Goal: Information Seeking & Learning: Compare options

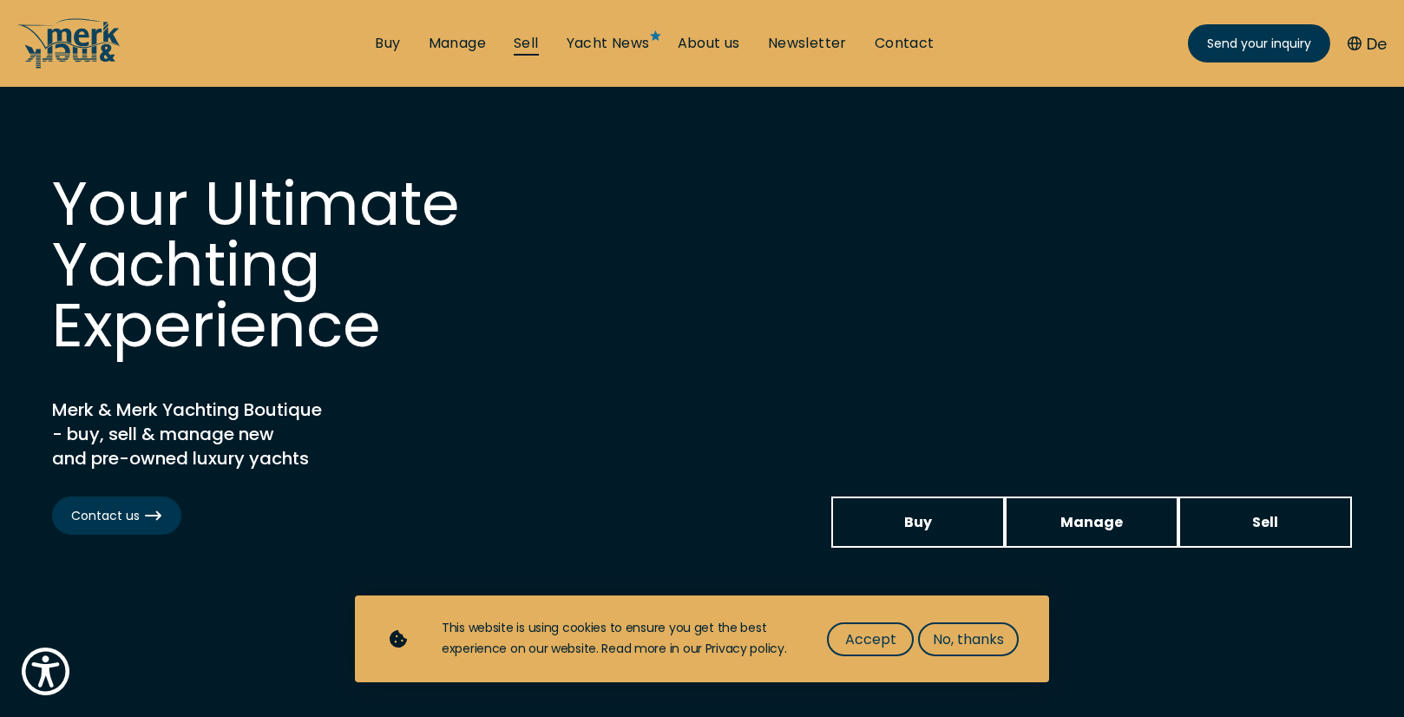
click at [532, 43] on link "Sell" at bounding box center [526, 43] width 25 height 19
select select "sell"
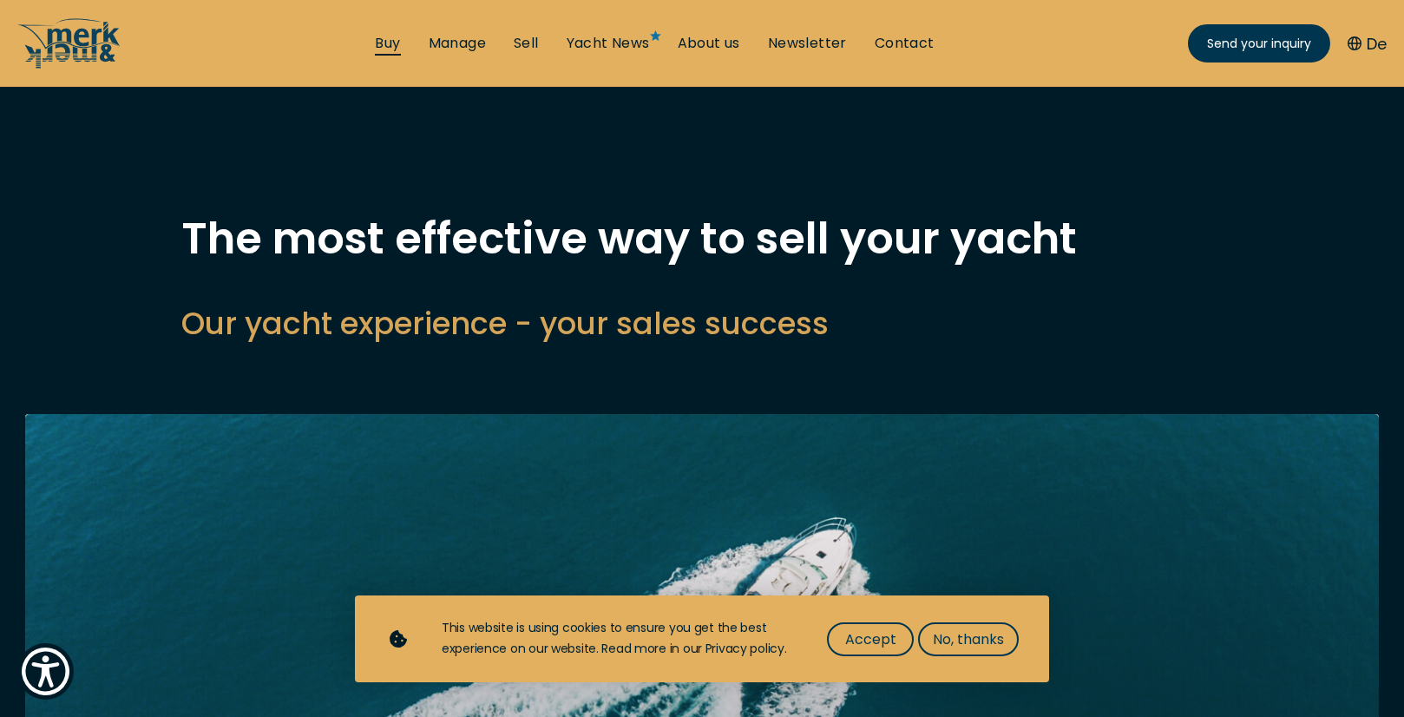
click at [392, 49] on link "Buy" at bounding box center [387, 43] width 25 height 19
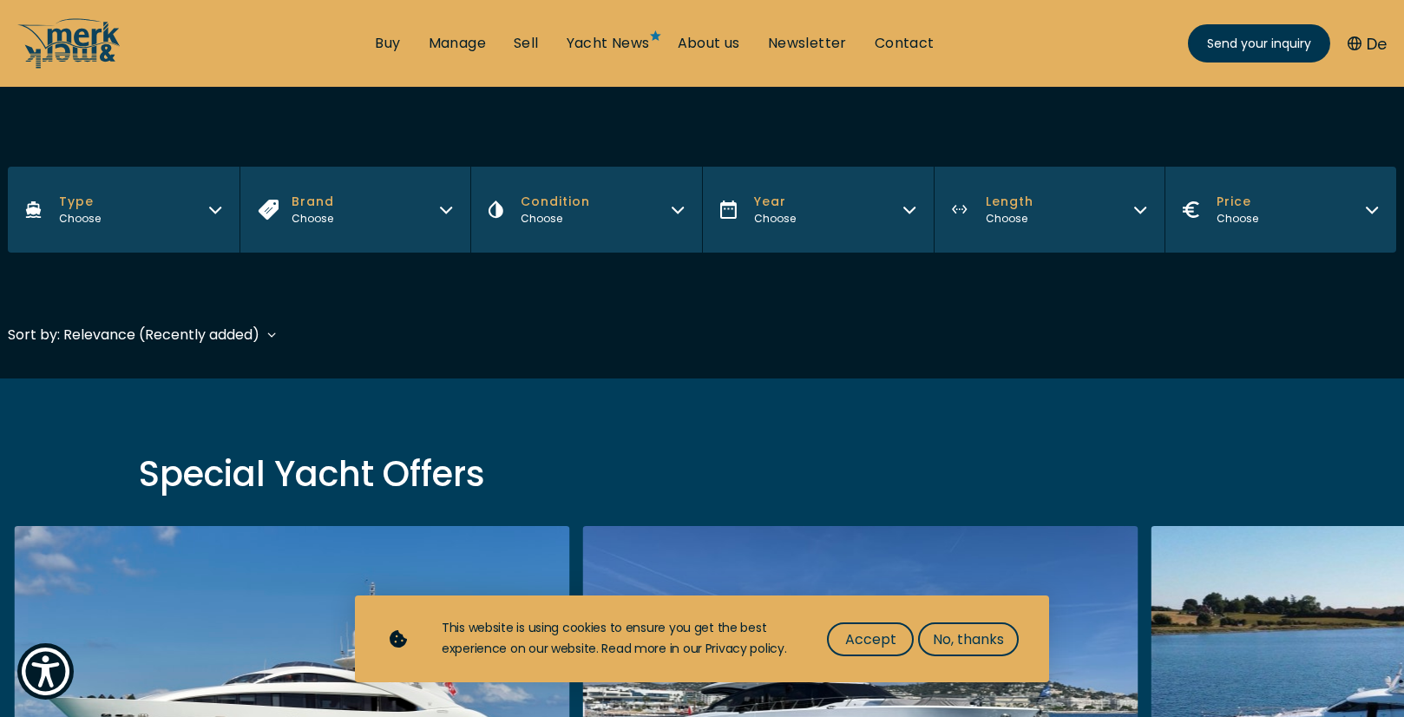
scroll to position [261, 0]
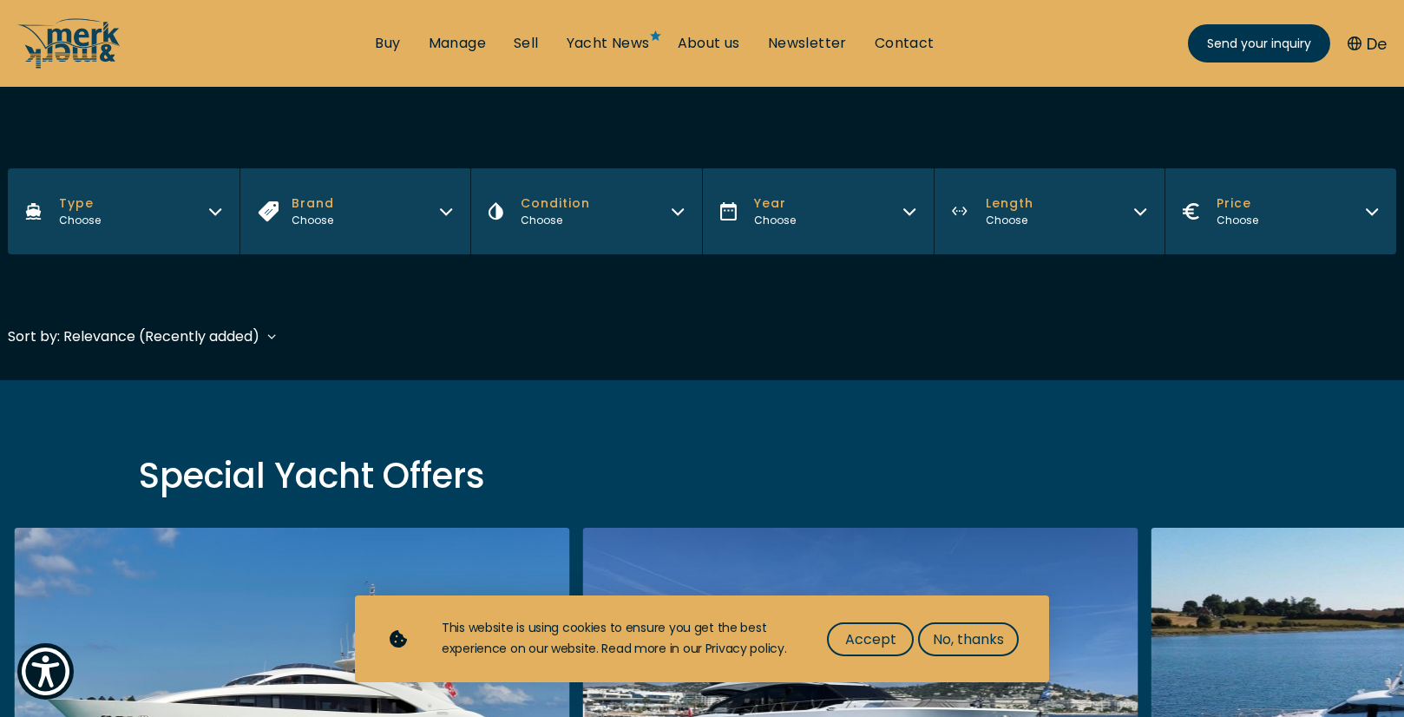
click at [431, 213] on button "Brand Choose" at bounding box center [355, 211] width 232 height 86
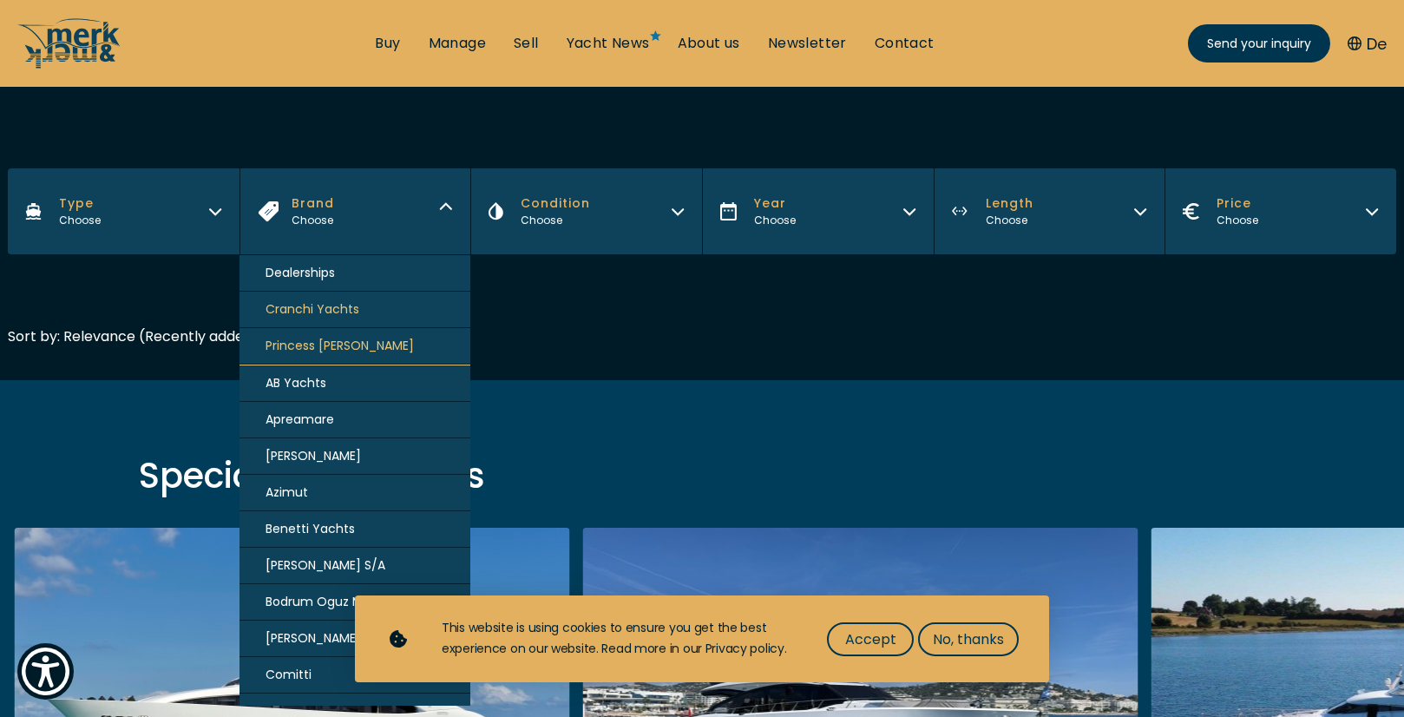
click at [329, 483] on button "Azimut" at bounding box center [355, 493] width 232 height 36
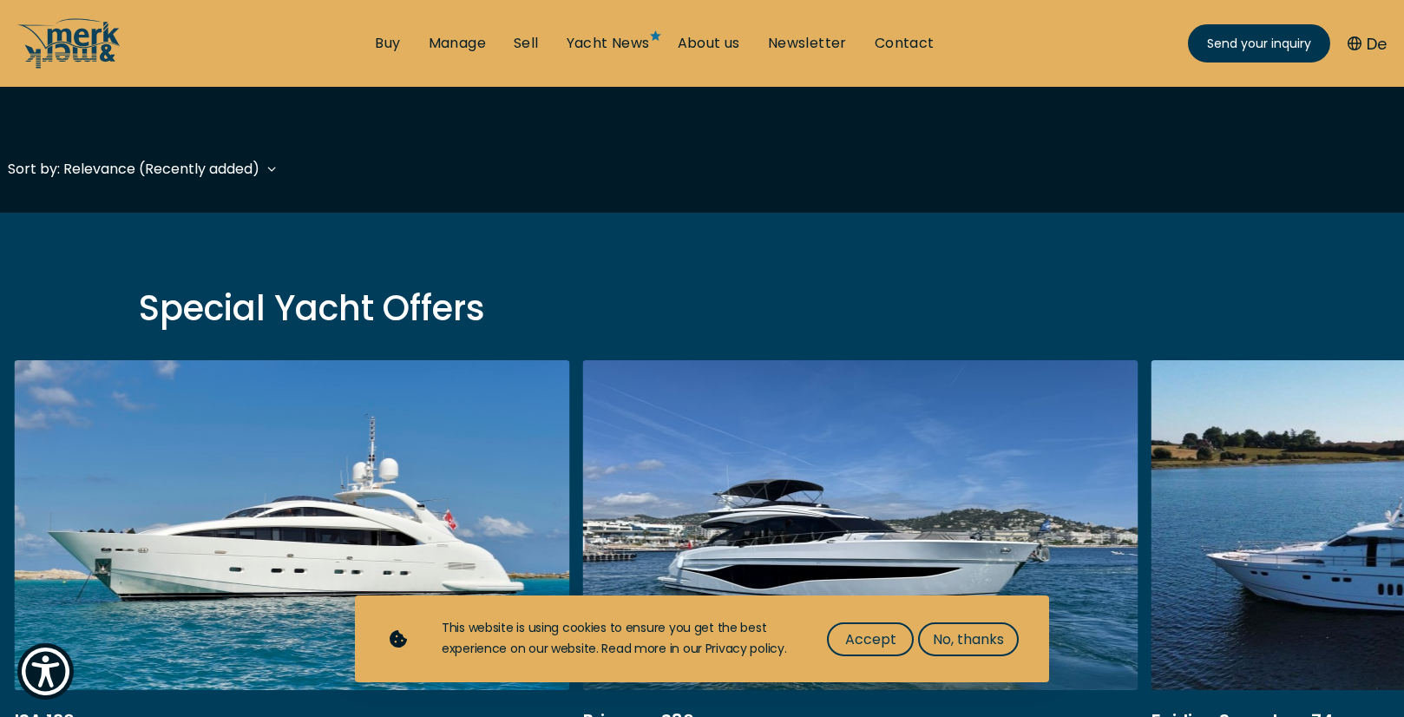
scroll to position [429, 0]
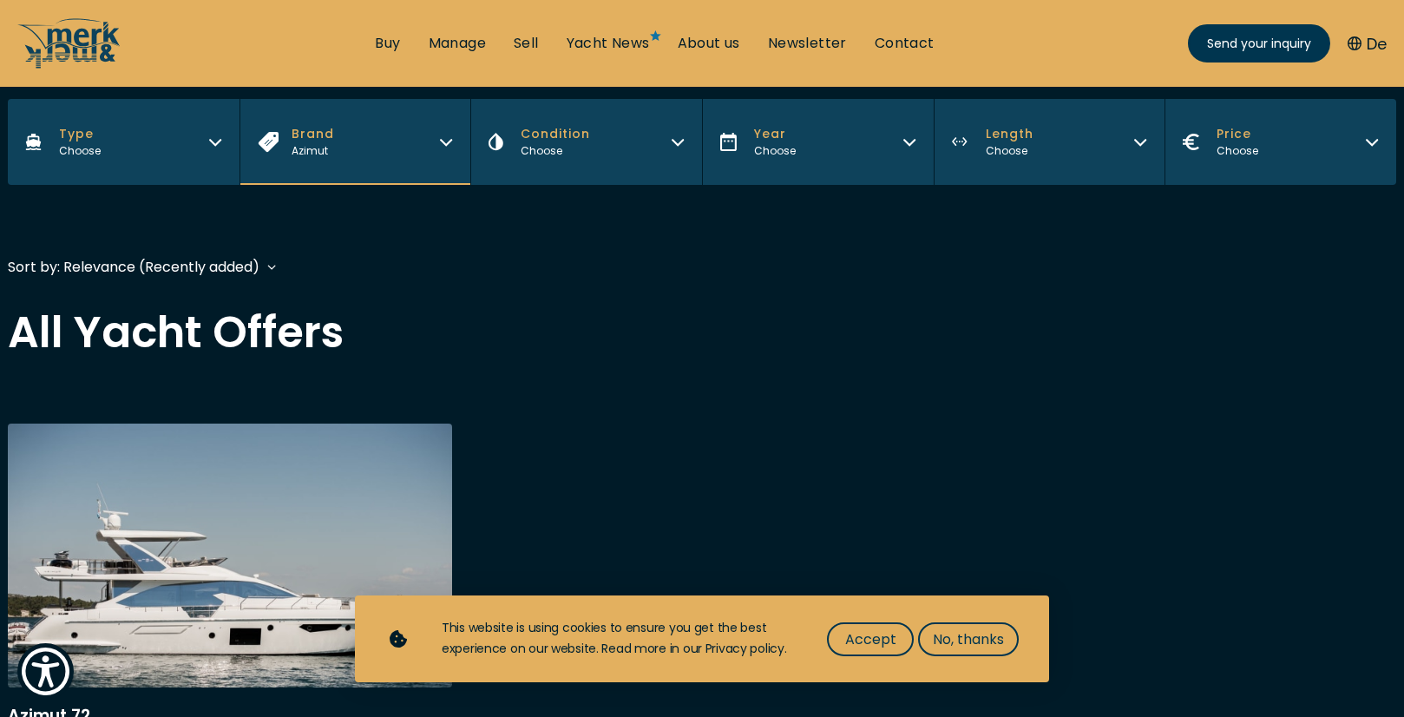
scroll to position [344, 0]
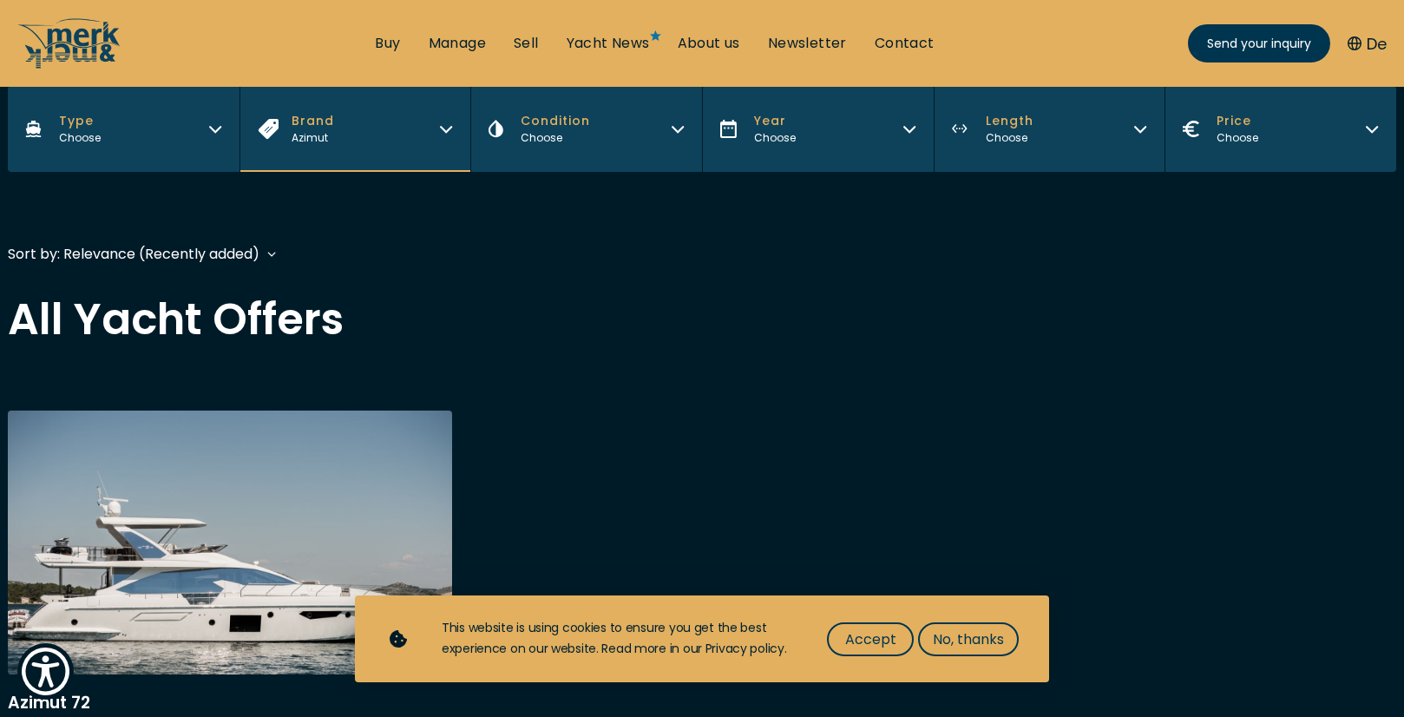
click at [442, 128] on icon "button" at bounding box center [446, 129] width 10 height 5
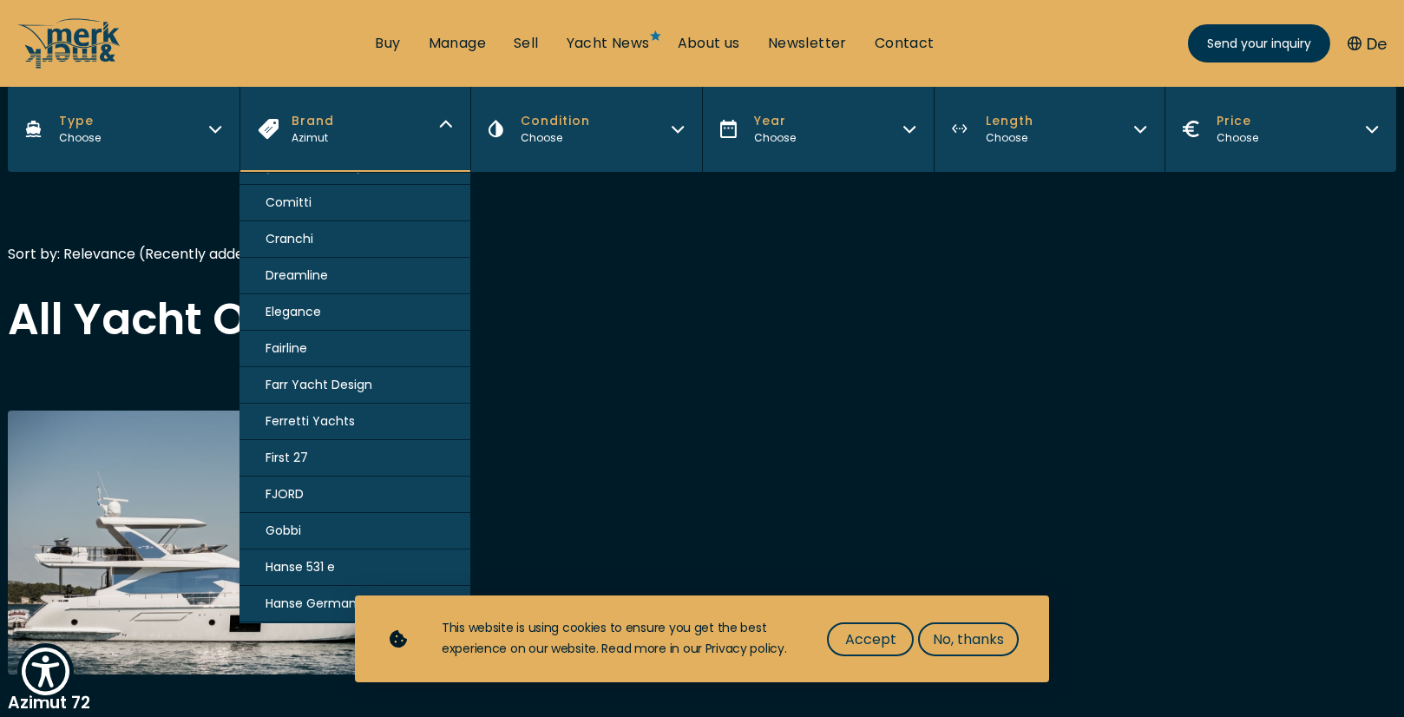
scroll to position [396, 0]
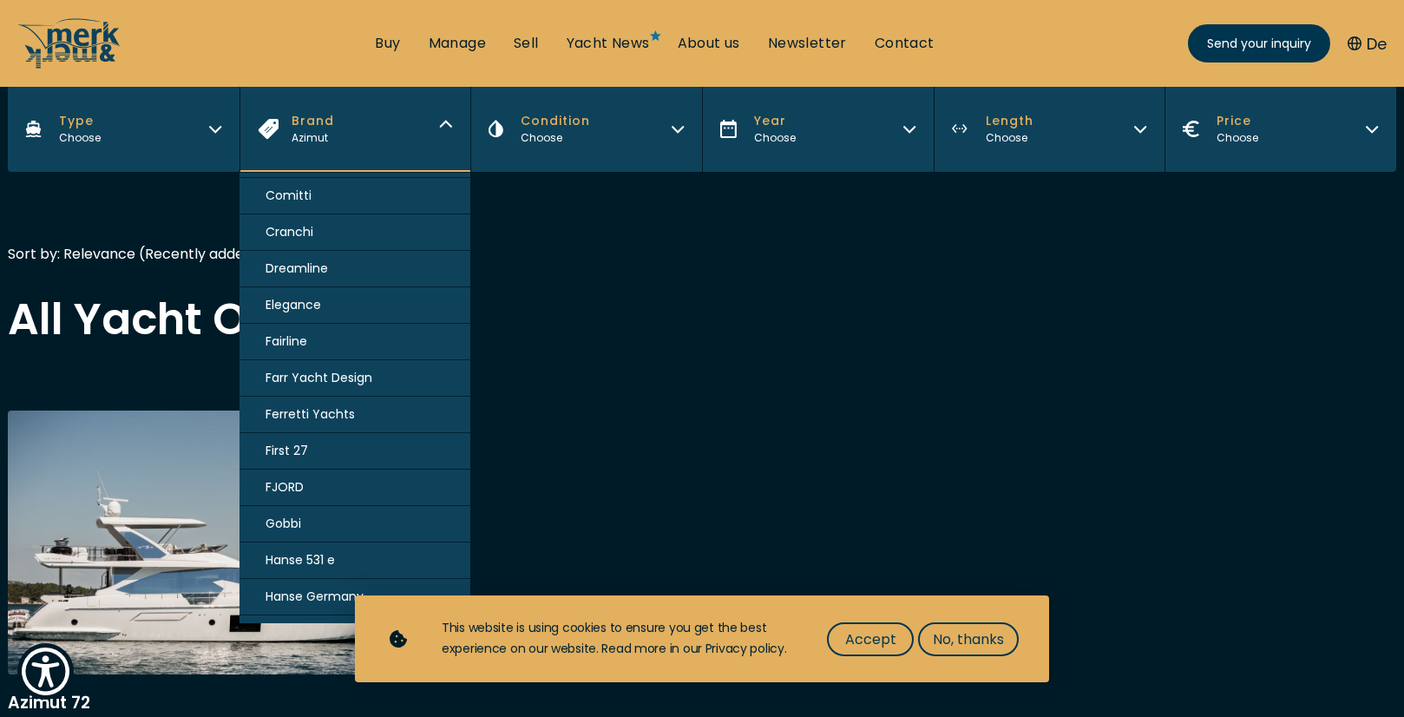
click at [291, 515] on span "Gobbi" at bounding box center [283, 523] width 36 height 18
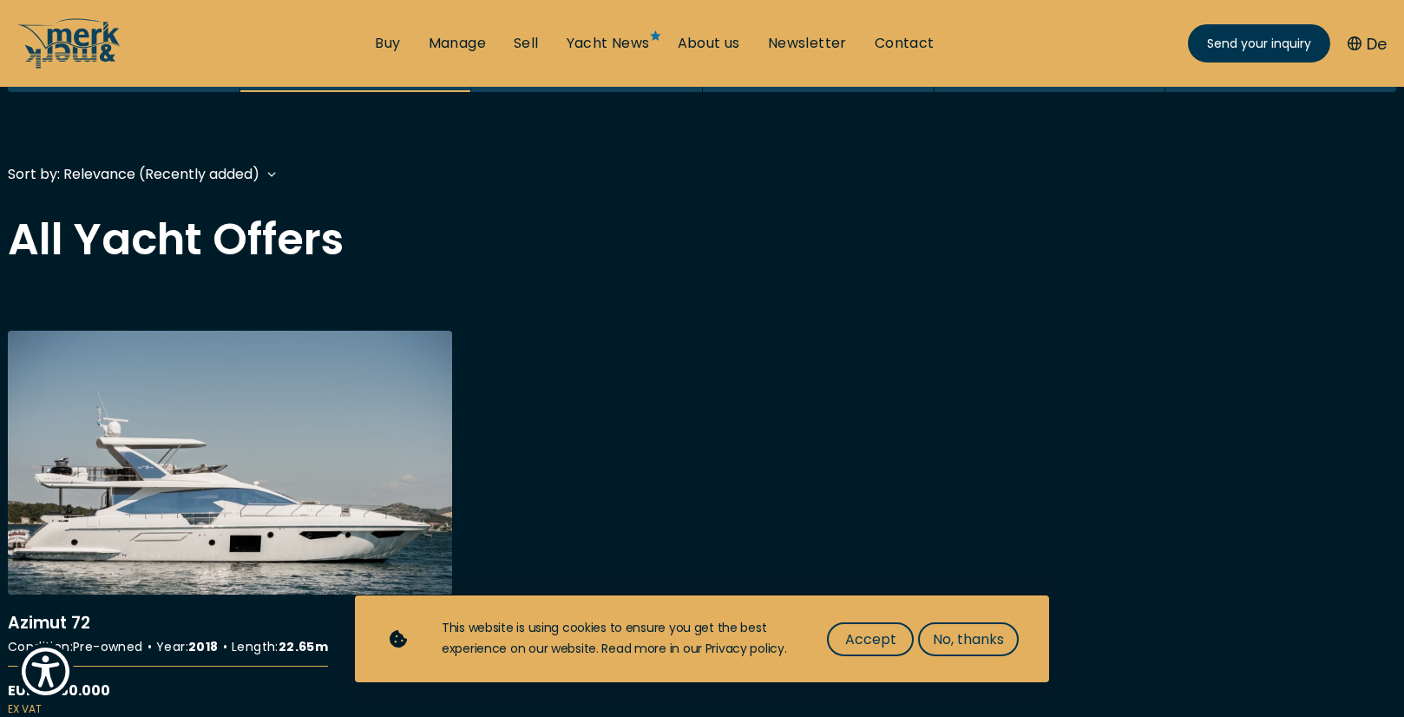
scroll to position [429, 0]
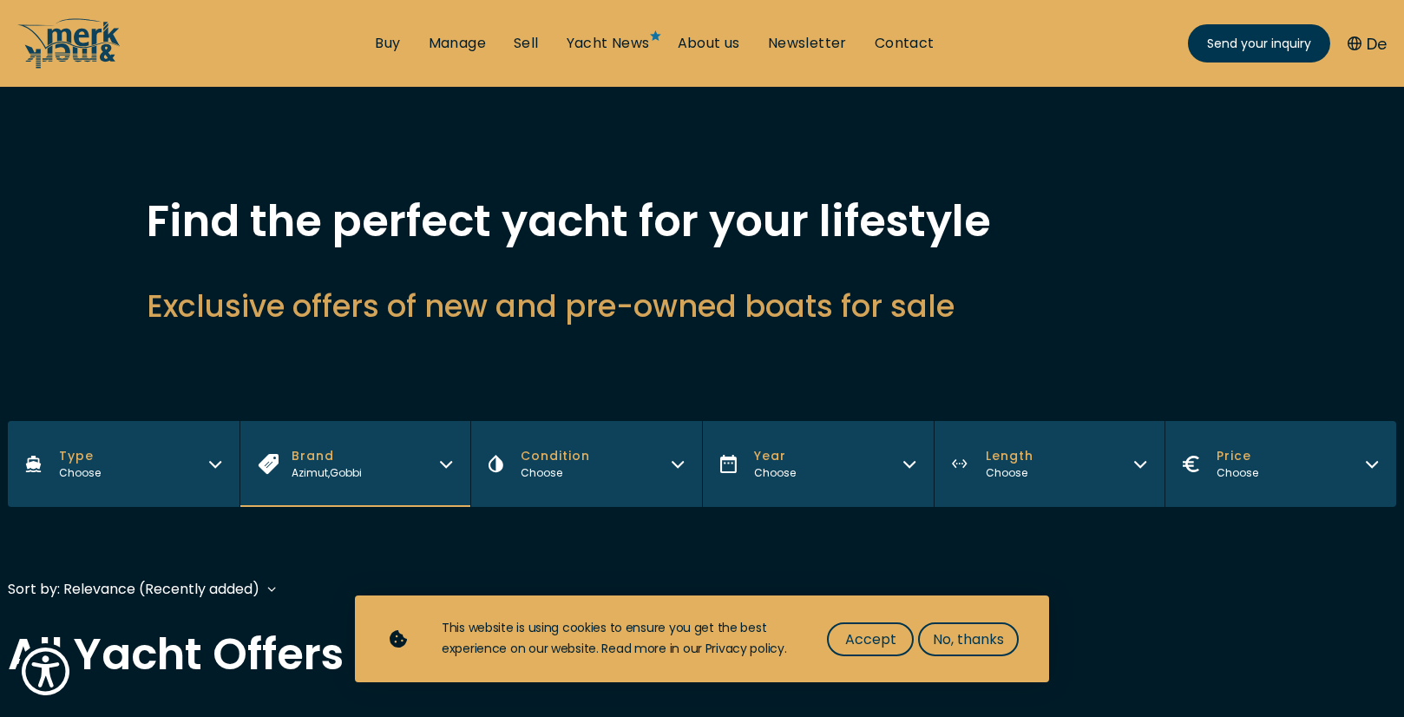
drag, startPoint x: 710, startPoint y: 352, endPoint x: 709, endPoint y: 325, distance: 26.9
click at [710, 328] on div "Find the perfect yacht for your lifestyle Exclusive offers of new and pre-owned…" at bounding box center [702, 285] width 1388 height 171
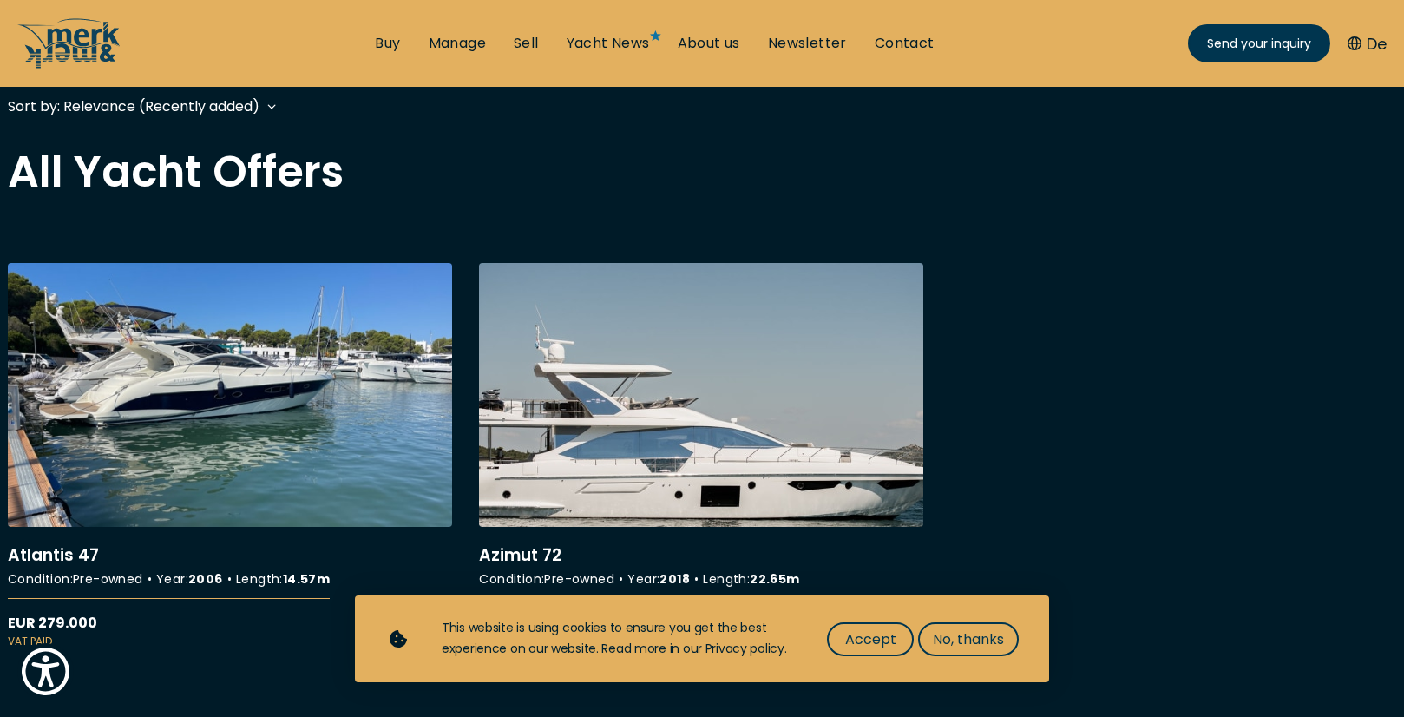
scroll to position [494, 0]
